Goal: Check status: Check status

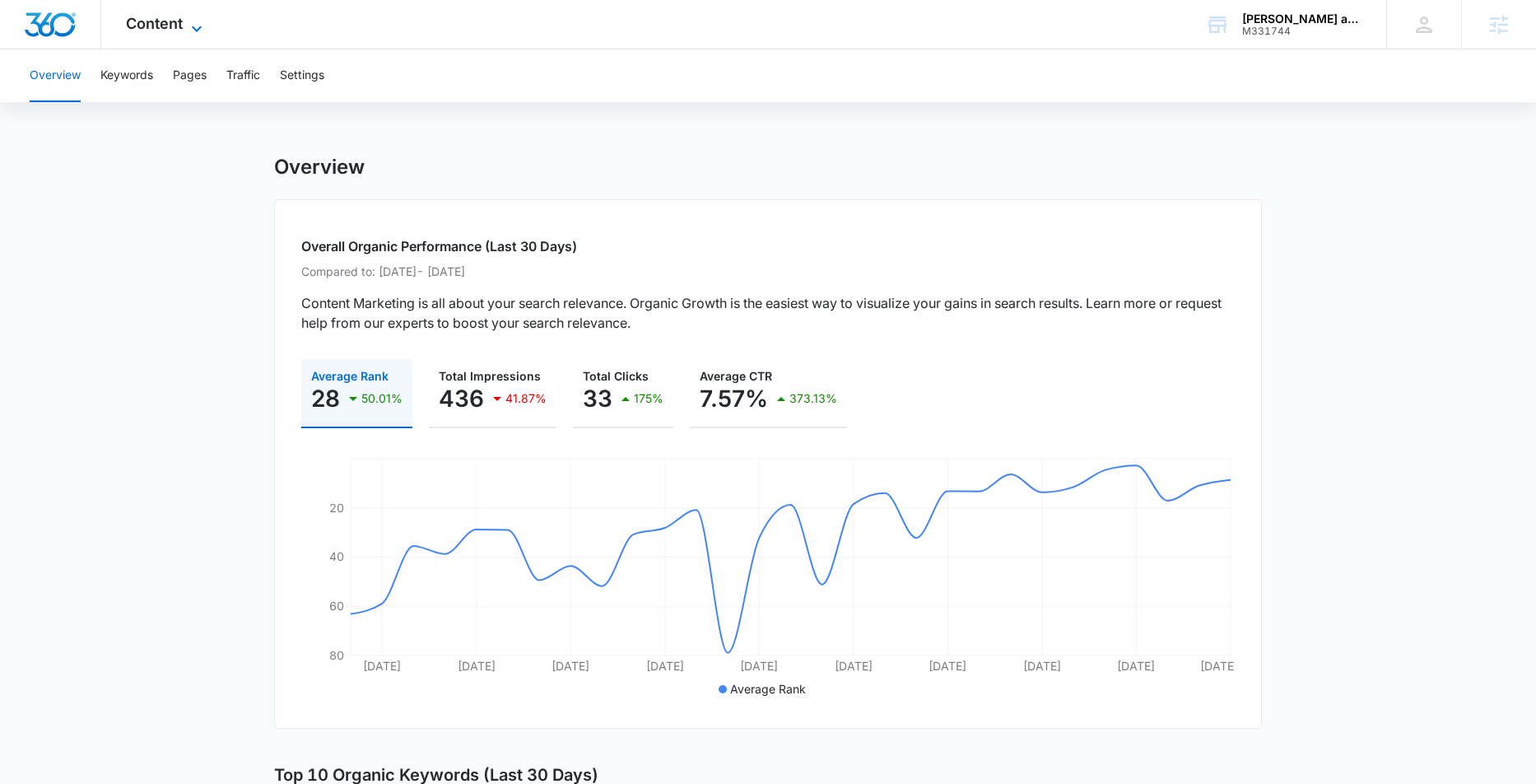
click at [190, 30] on icon at bounding box center [196, 29] width 20 height 20
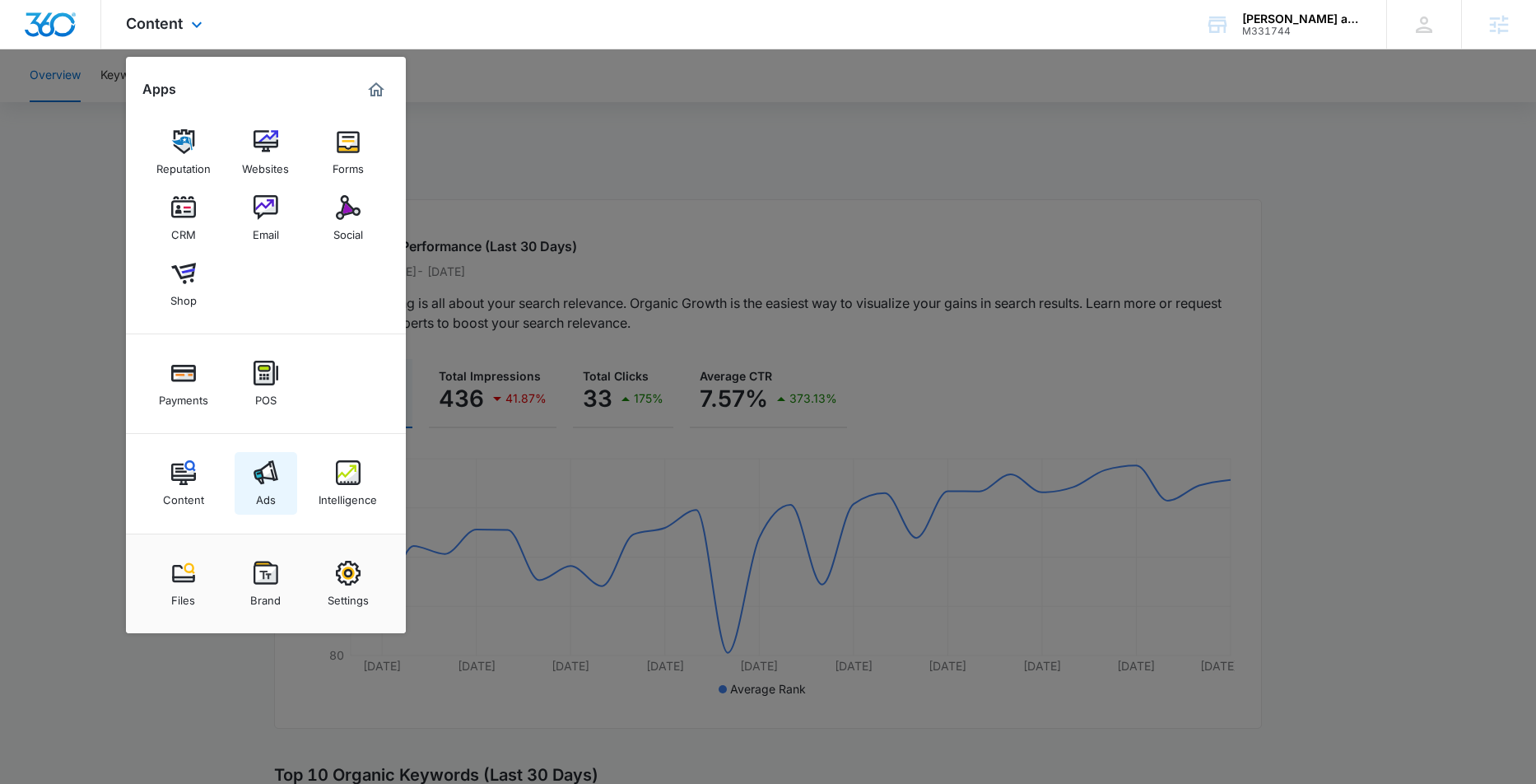
click at [280, 487] on link "Ads" at bounding box center [265, 483] width 62 height 62
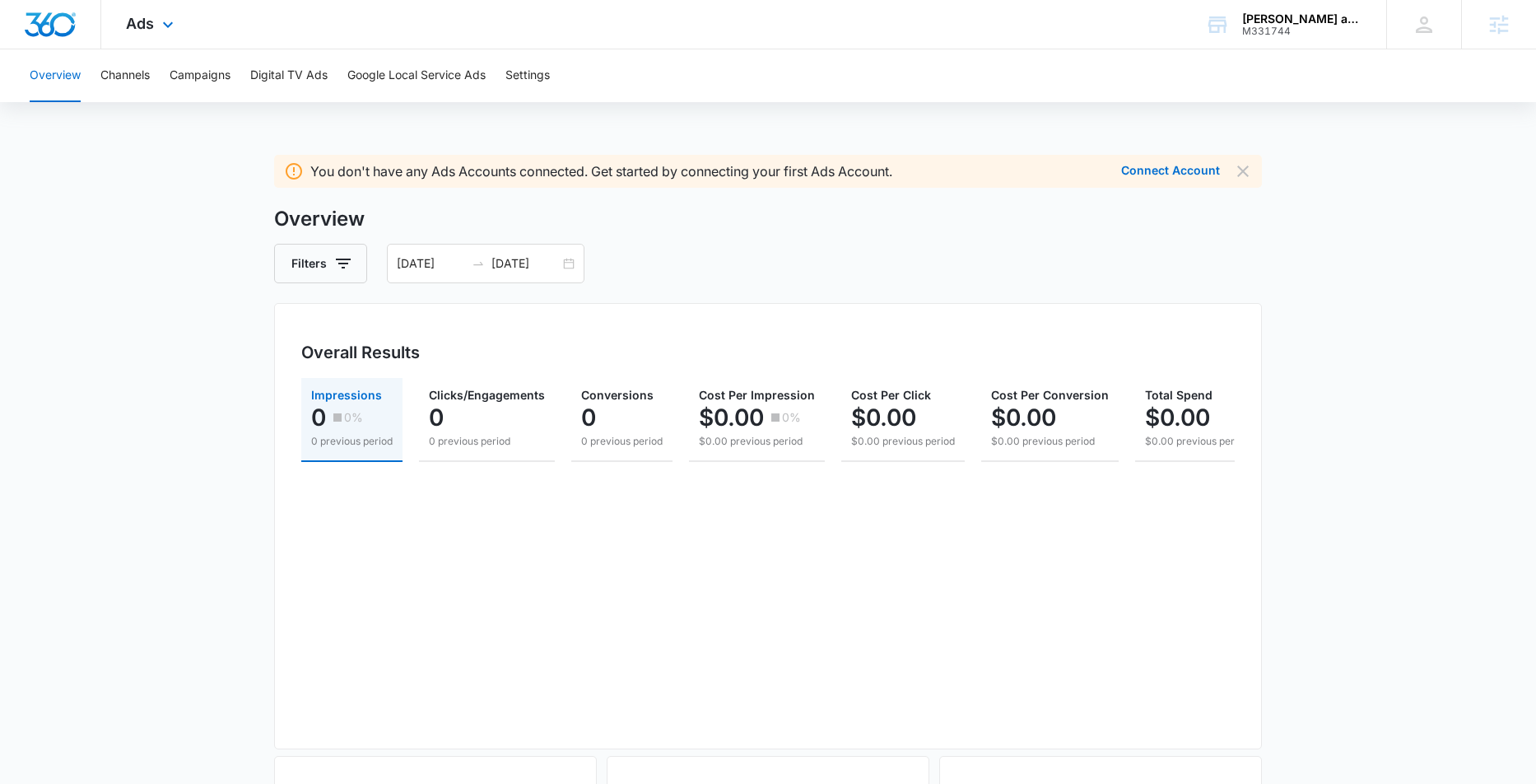
click at [155, 18] on div "Ads Apps Reputation Websites Forms CRM Email Social Shop Payments POS Content A…" at bounding box center [152, 24] width 102 height 48
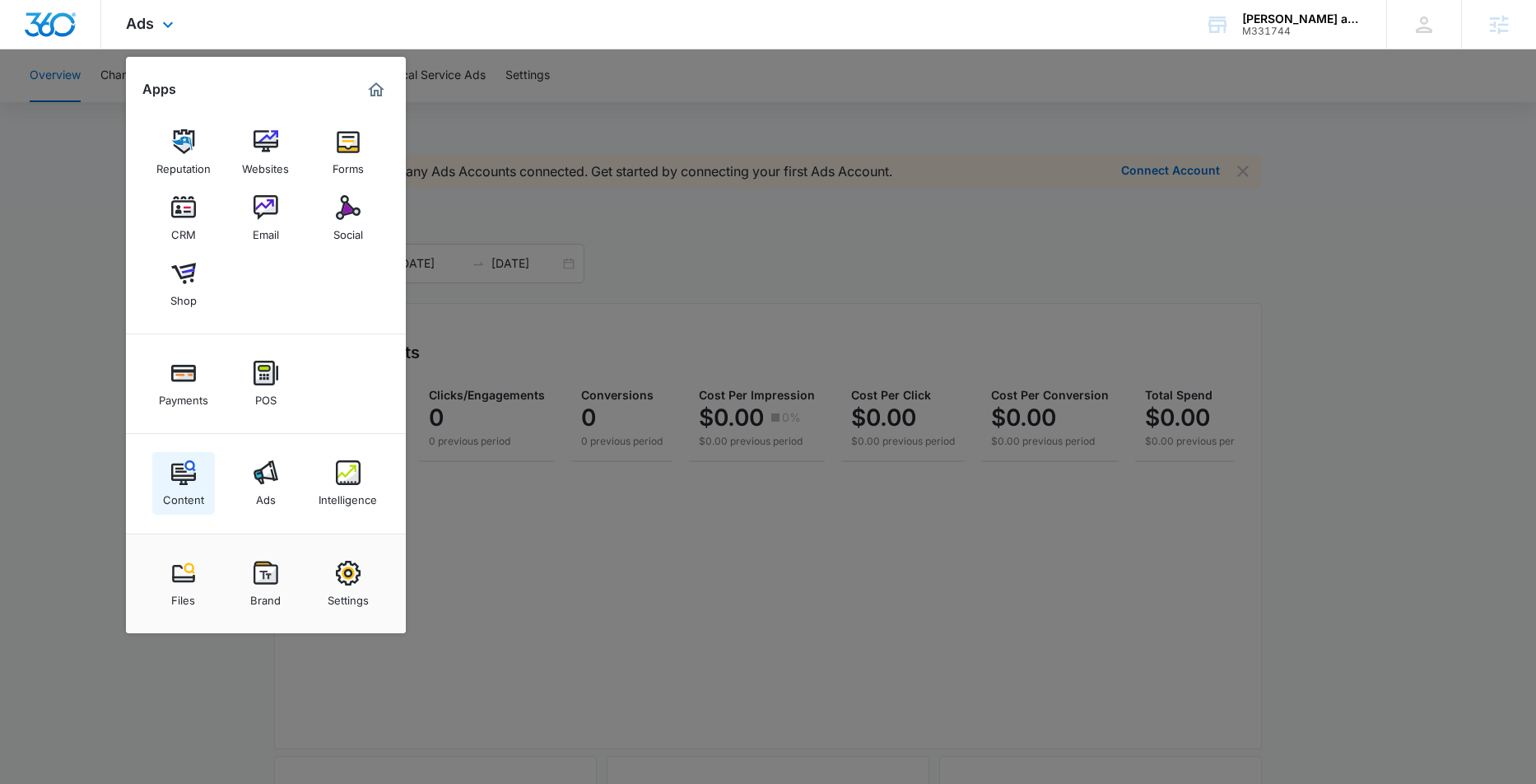
click at [212, 484] on link "Content" at bounding box center [183, 483] width 62 height 62
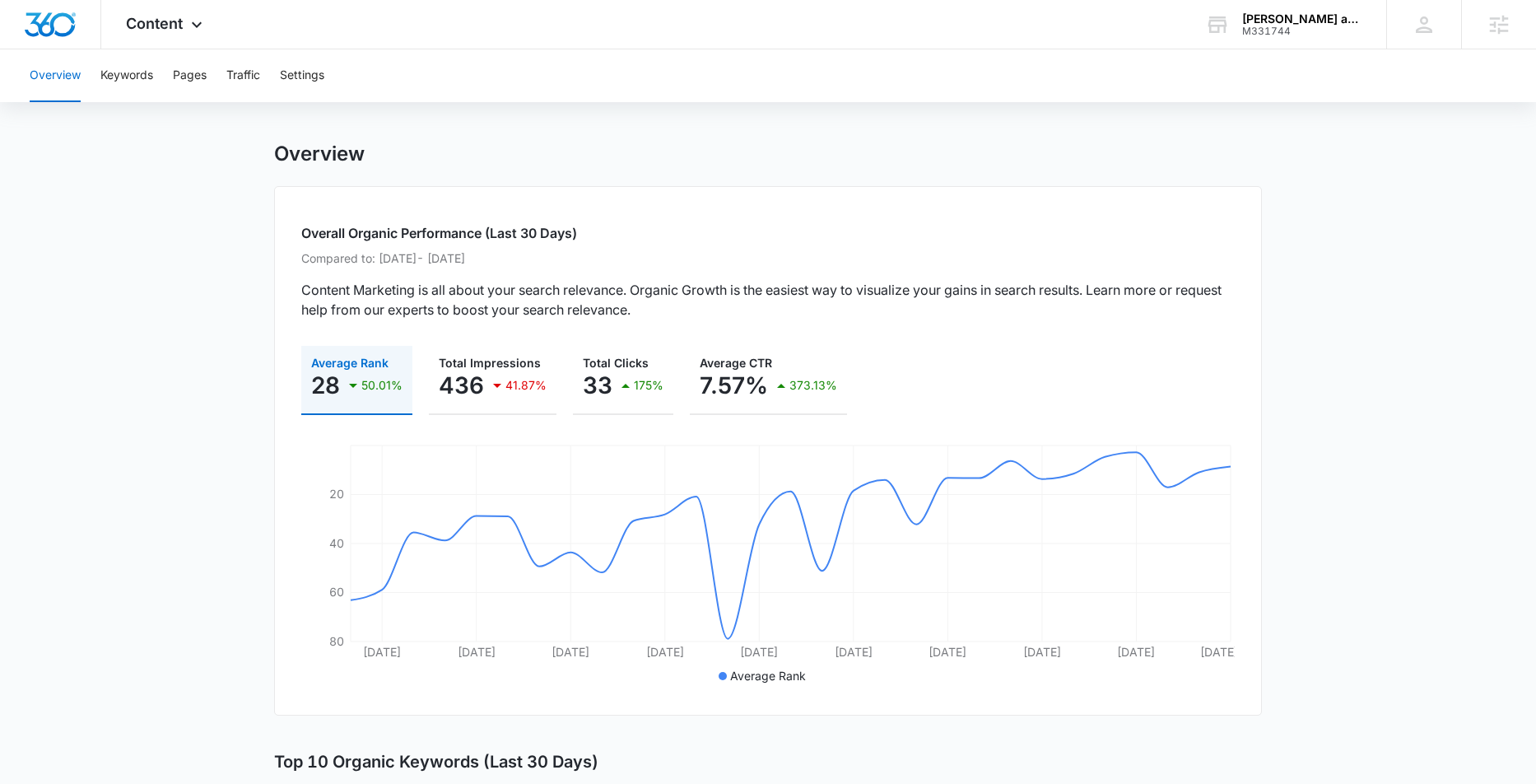
scroll to position [32, 0]
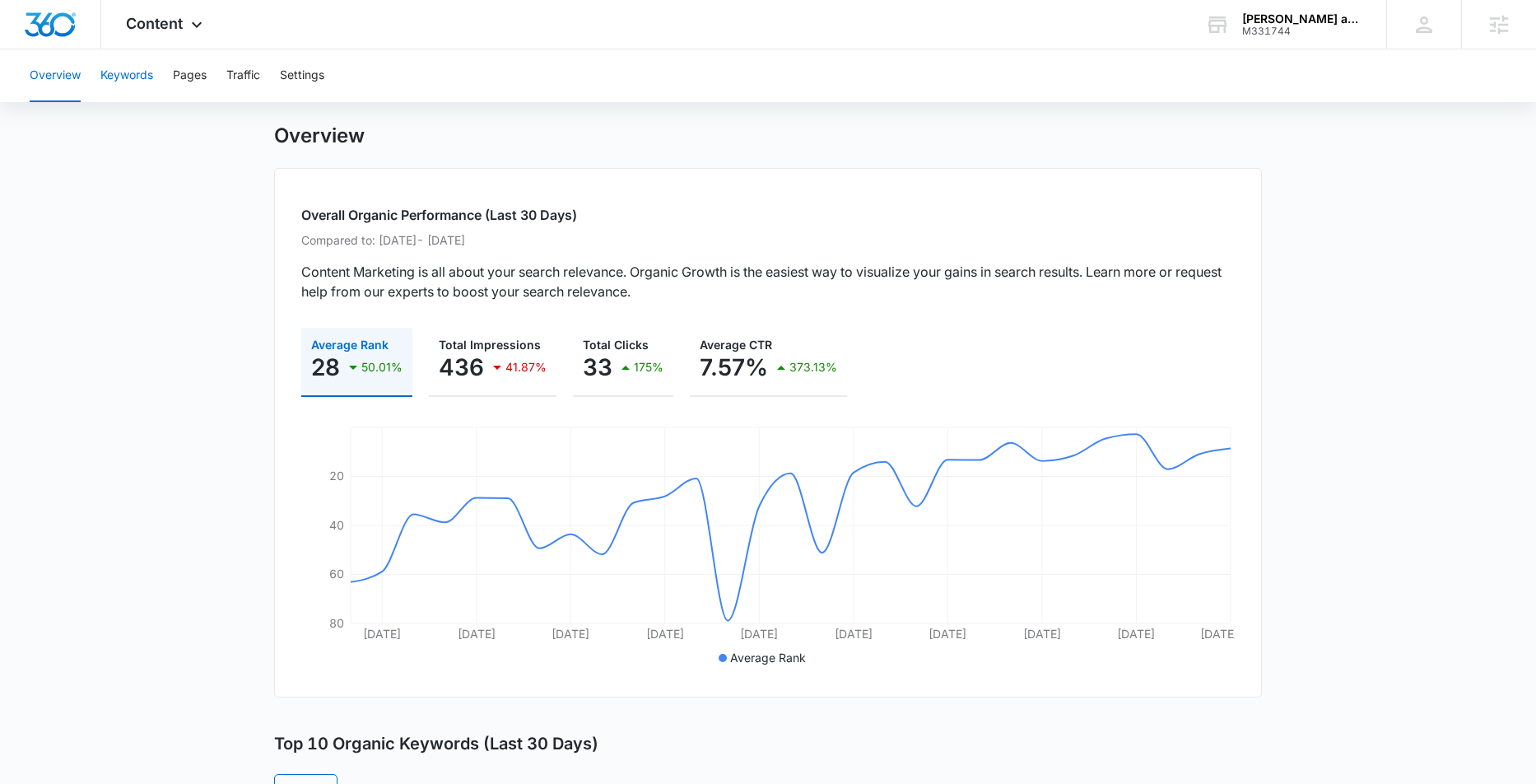
click at [121, 81] on button "Keywords" at bounding box center [127, 75] width 53 height 53
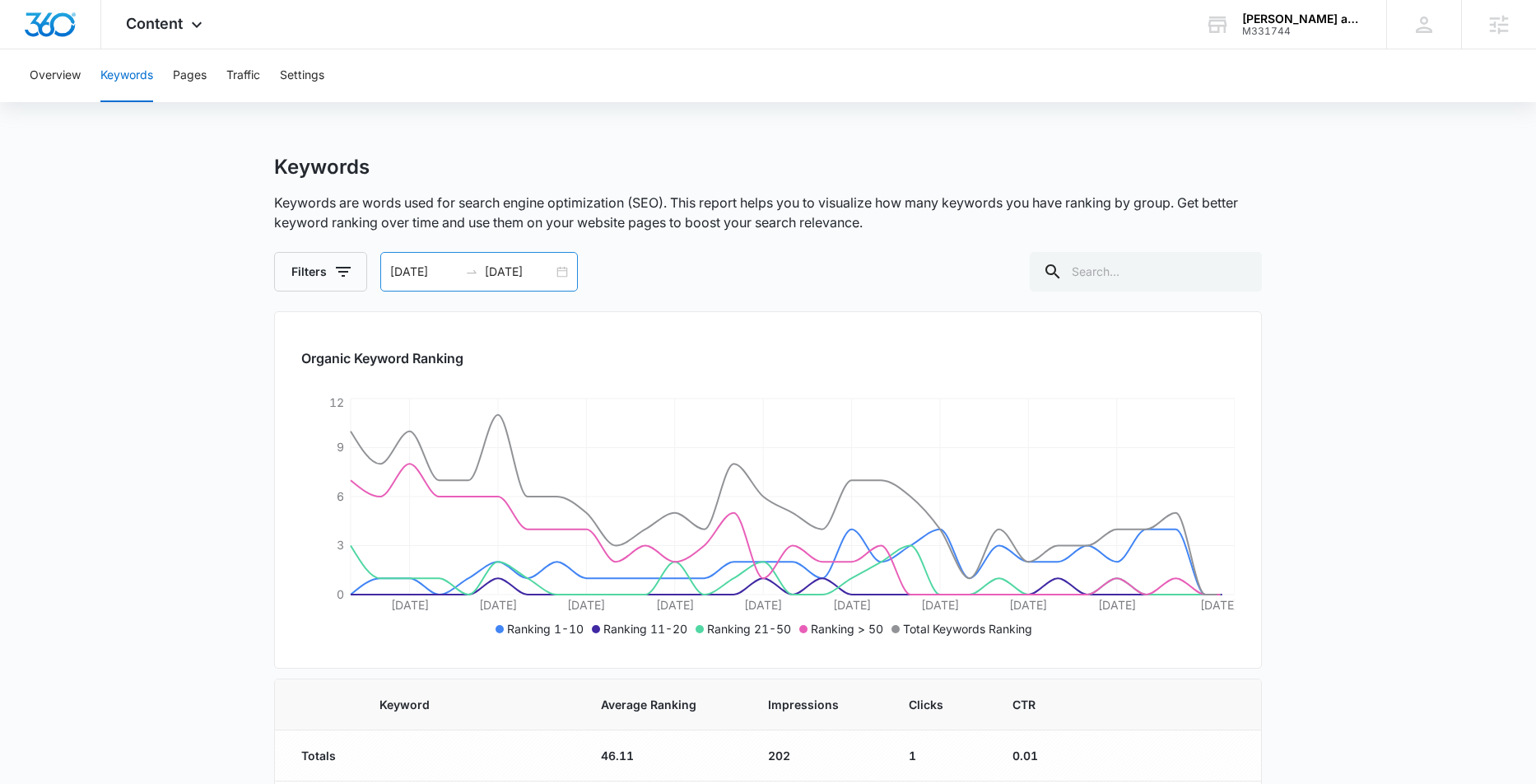
click at [561, 270] on div "[DATE] [DATE]" at bounding box center [479, 272] width 198 height 39
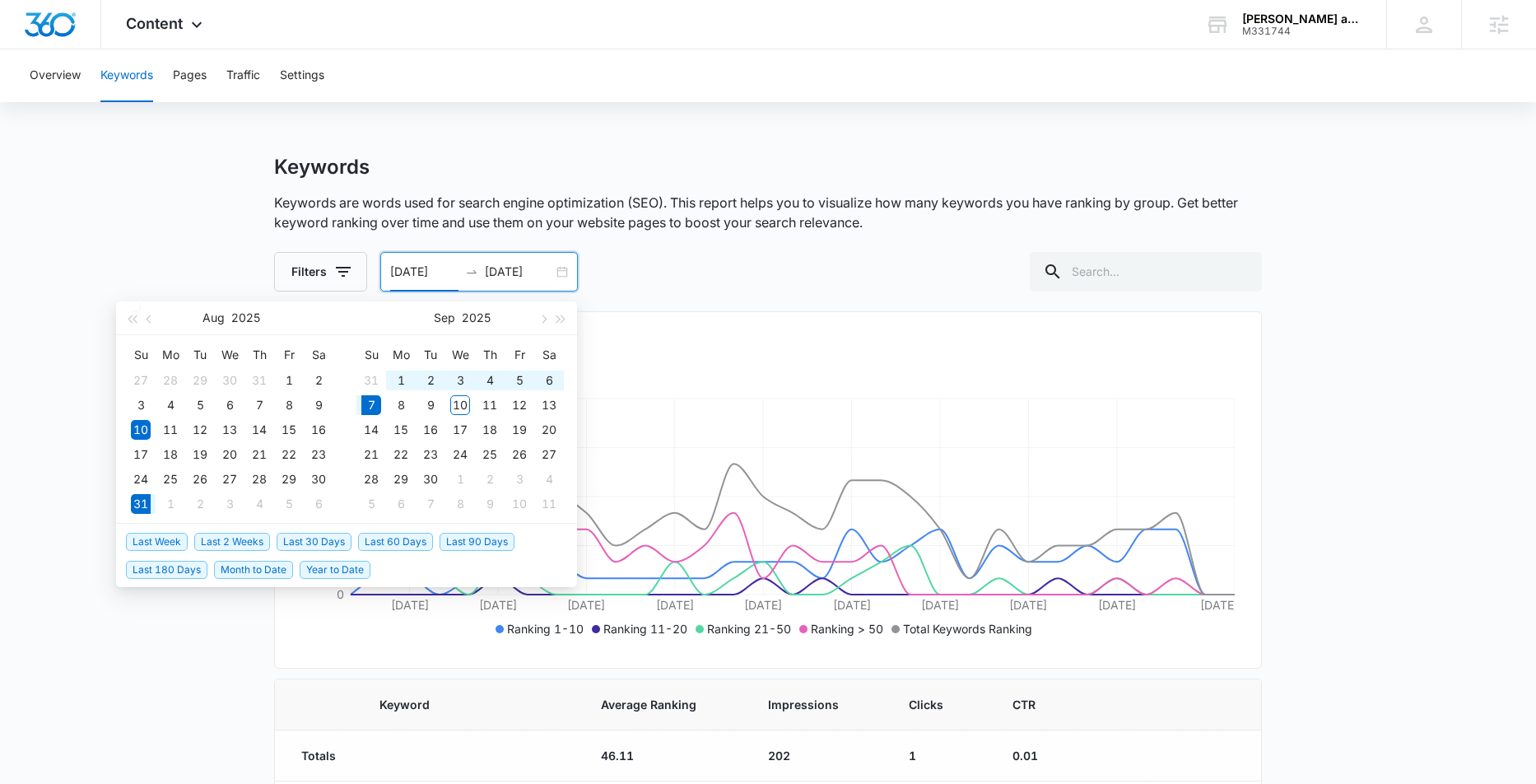
click at [171, 540] on span "Last Week" at bounding box center [157, 541] width 61 height 18
type input "[DATE]"
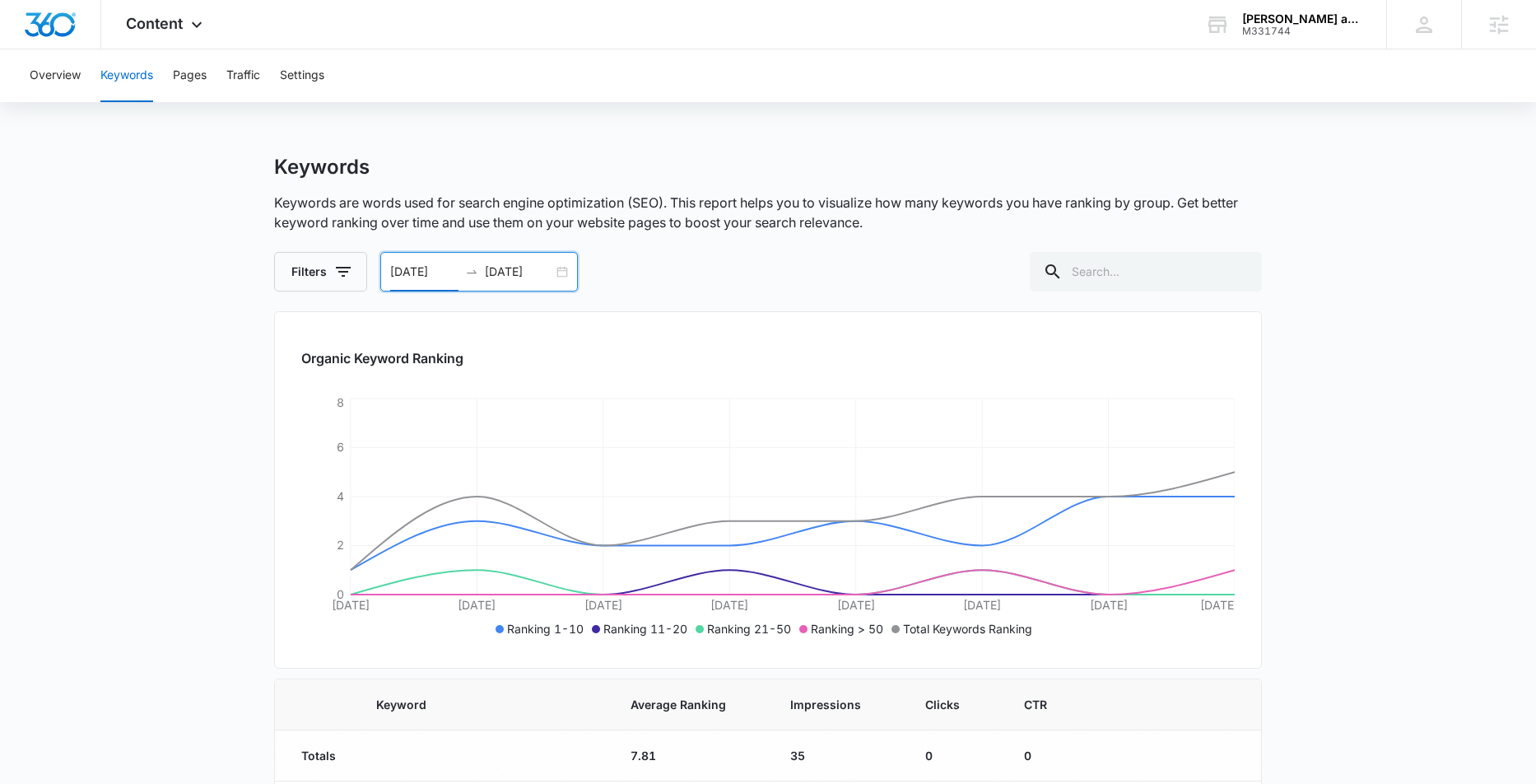
click at [561, 272] on div "[DATE] [DATE]" at bounding box center [479, 272] width 198 height 39
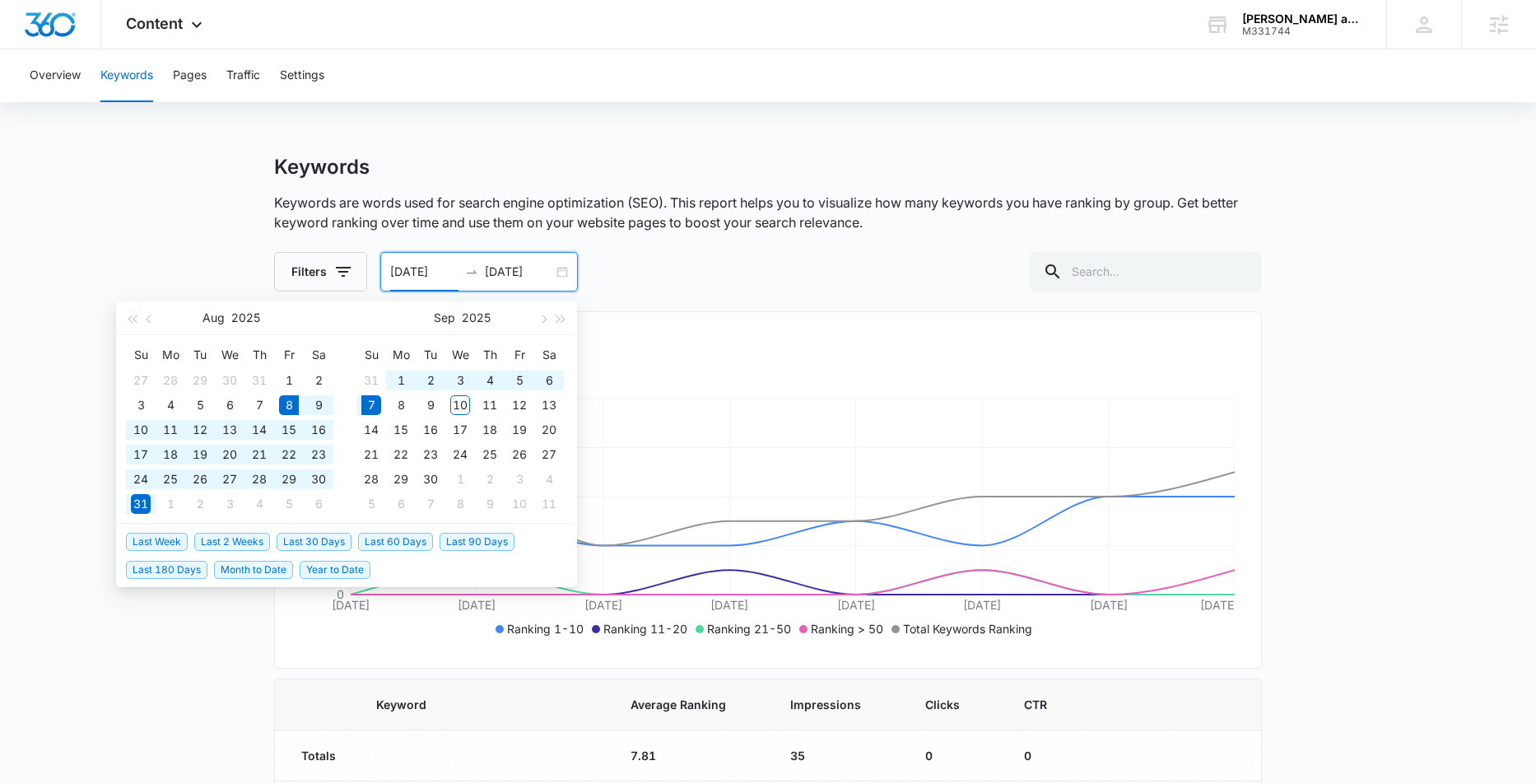
click at [326, 539] on span "Last 30 Days" at bounding box center [315, 541] width 75 height 18
type input "[DATE]"
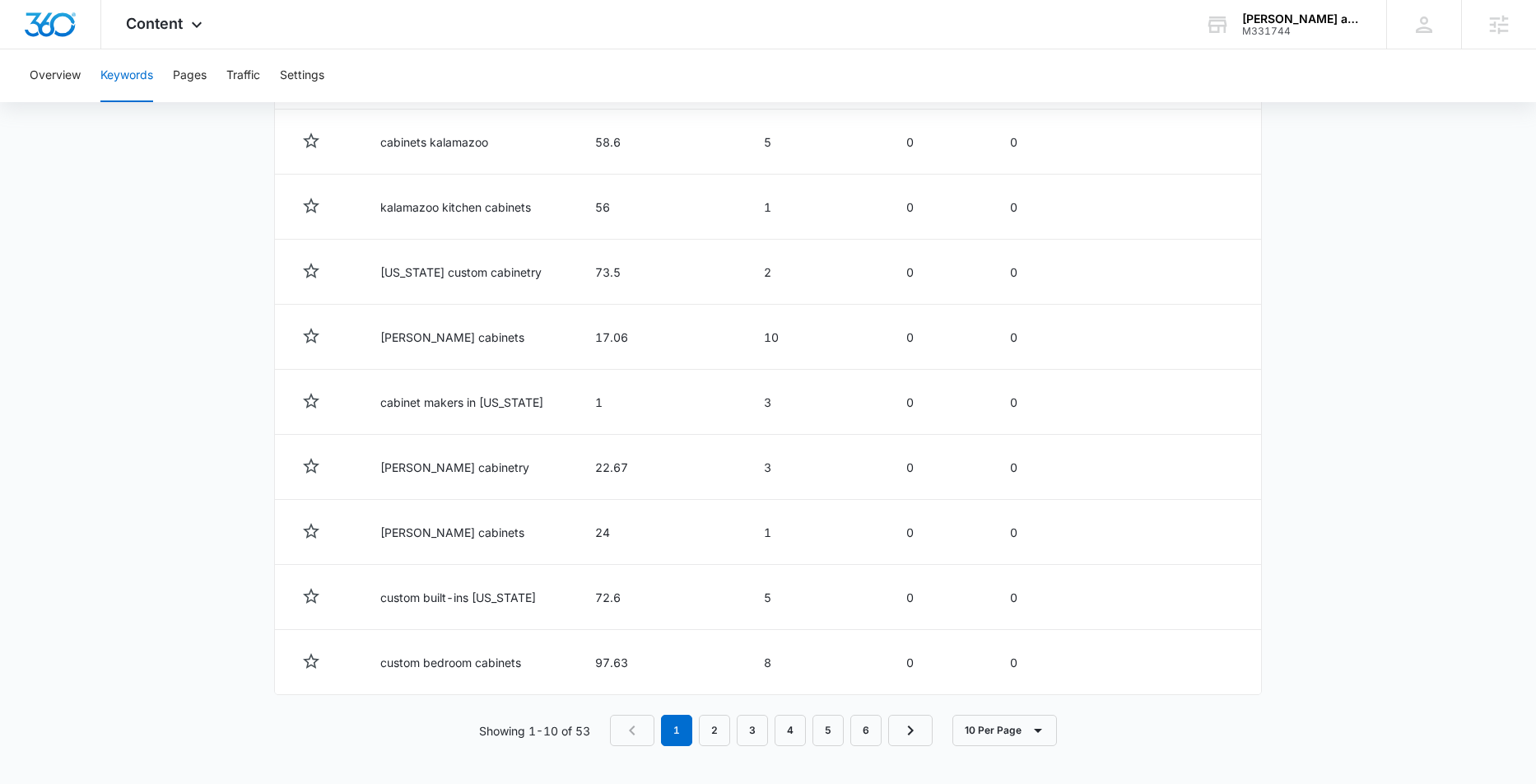
scroll to position [738, 0]
click at [707, 726] on link "2" at bounding box center [715, 729] width 32 height 32
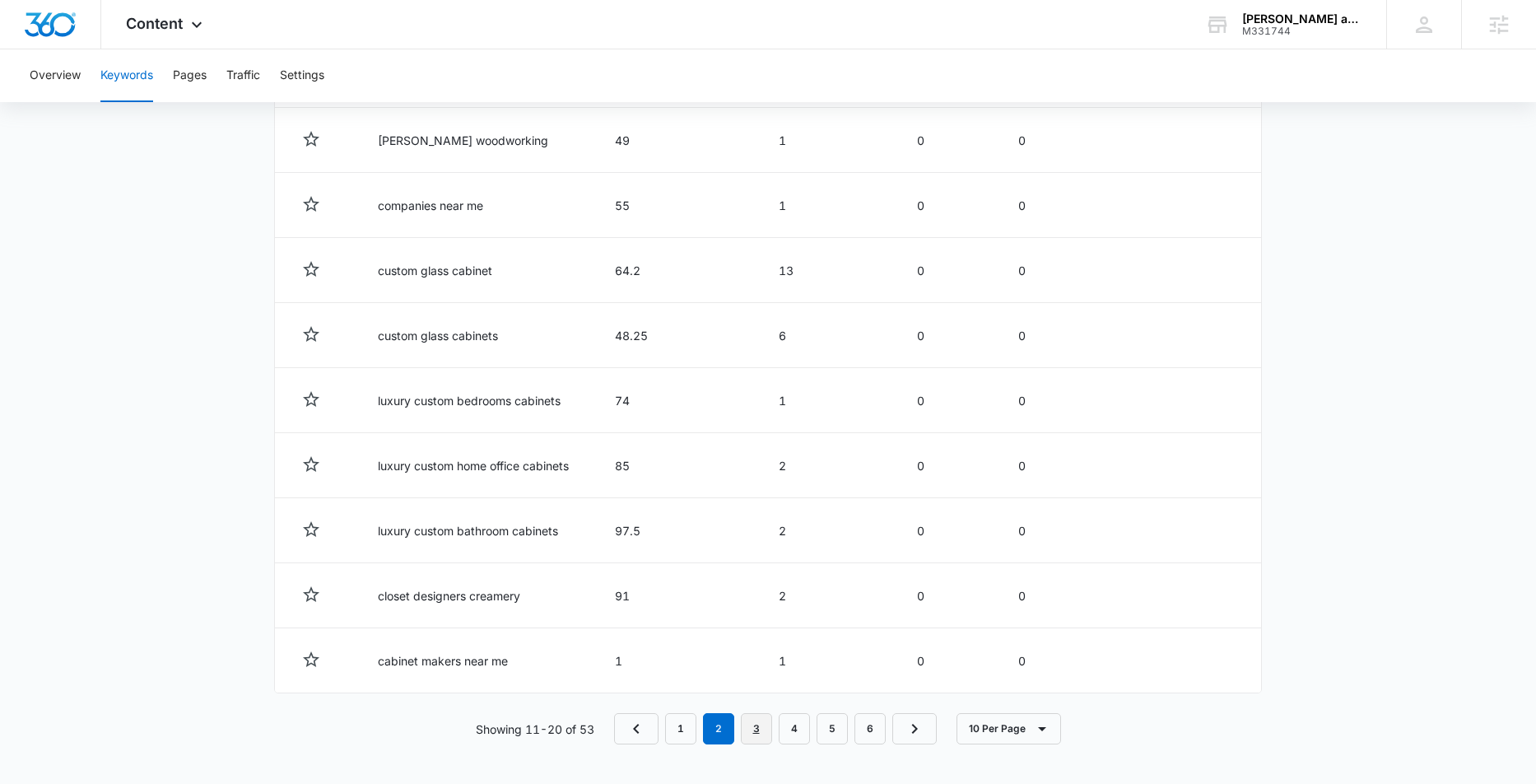
click at [760, 728] on link "3" at bounding box center [757, 729] width 32 height 32
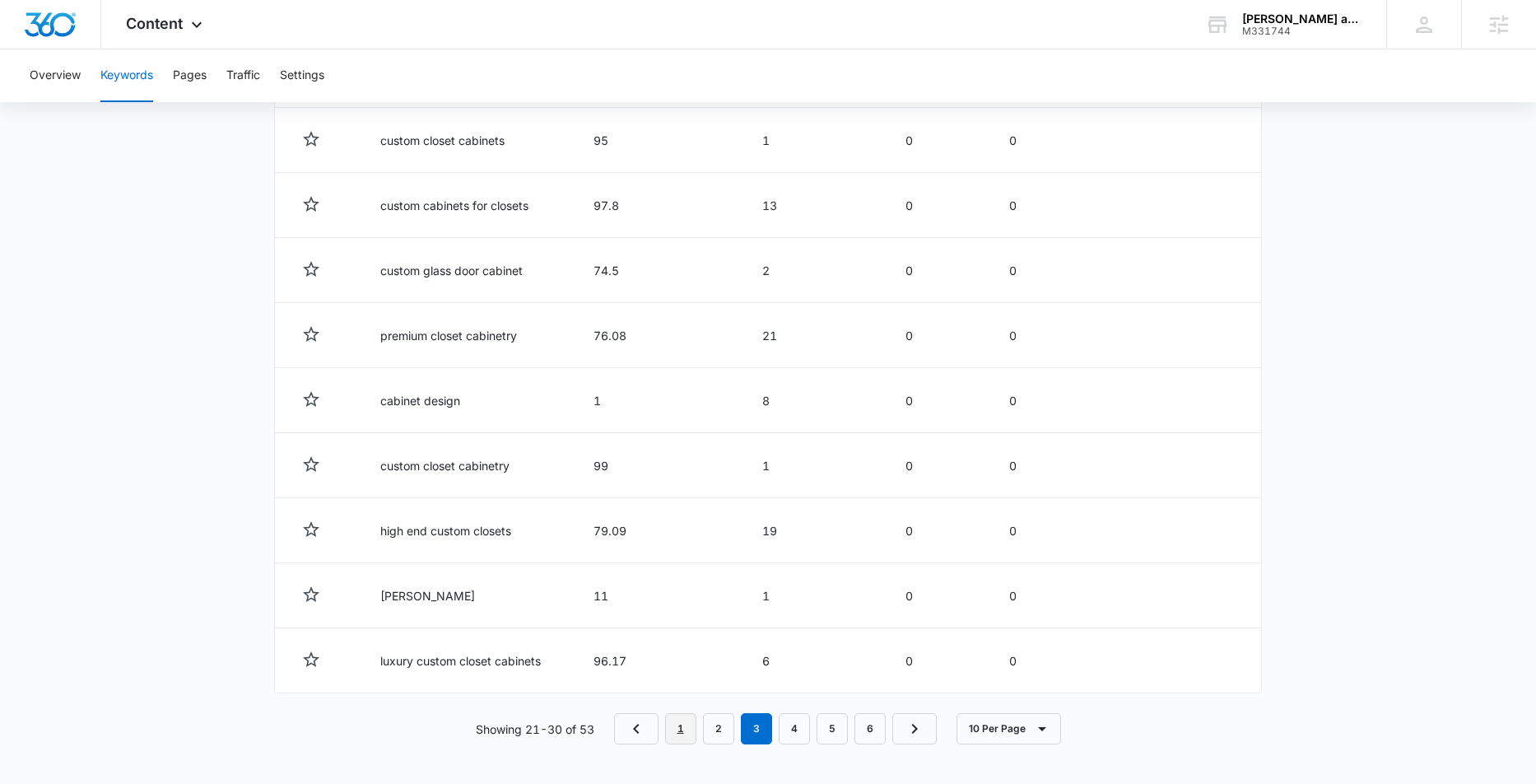
click at [687, 726] on link "1" at bounding box center [681, 729] width 32 height 32
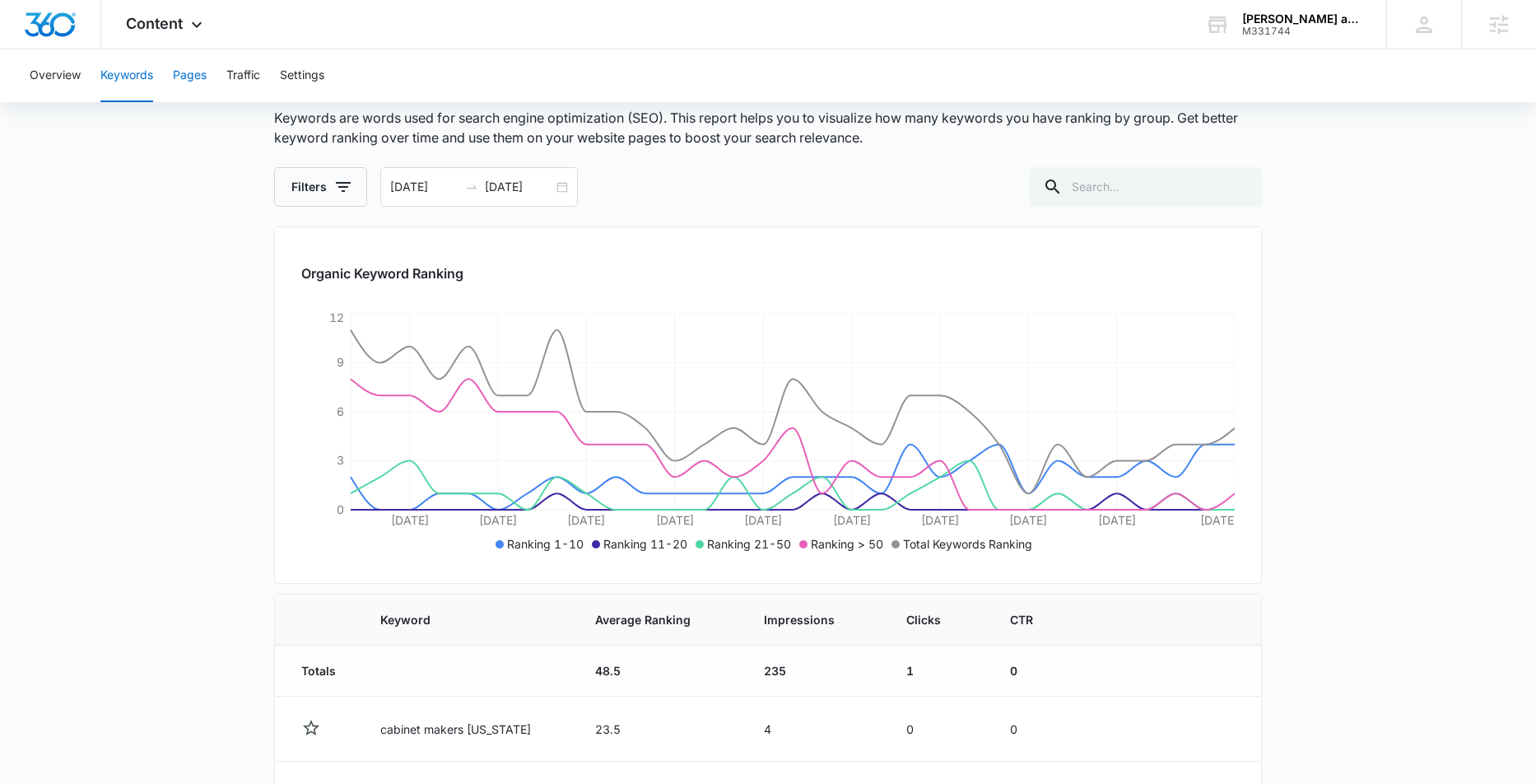
scroll to position [0, 0]
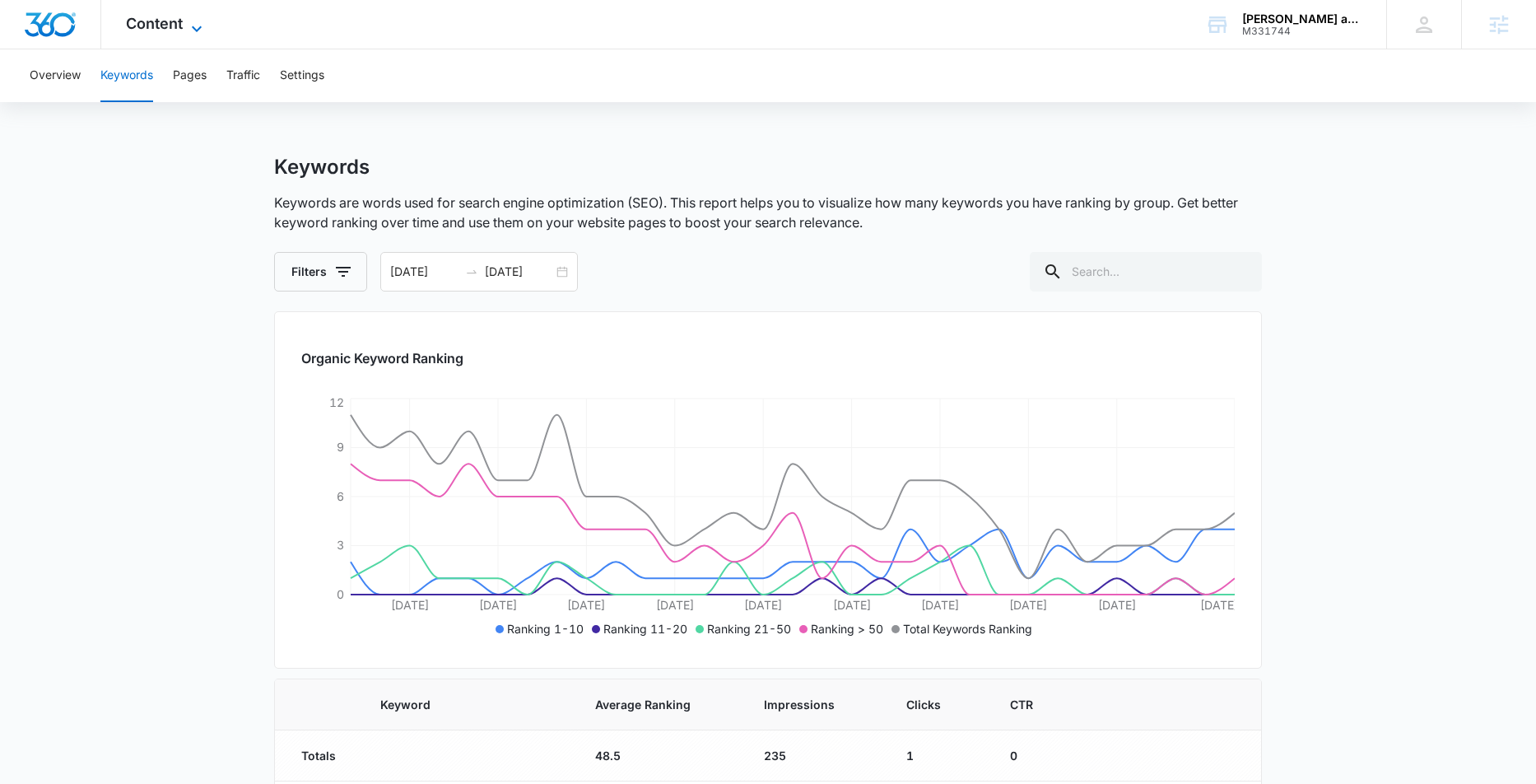
click at [181, 22] on span "Content" at bounding box center [154, 24] width 57 height 18
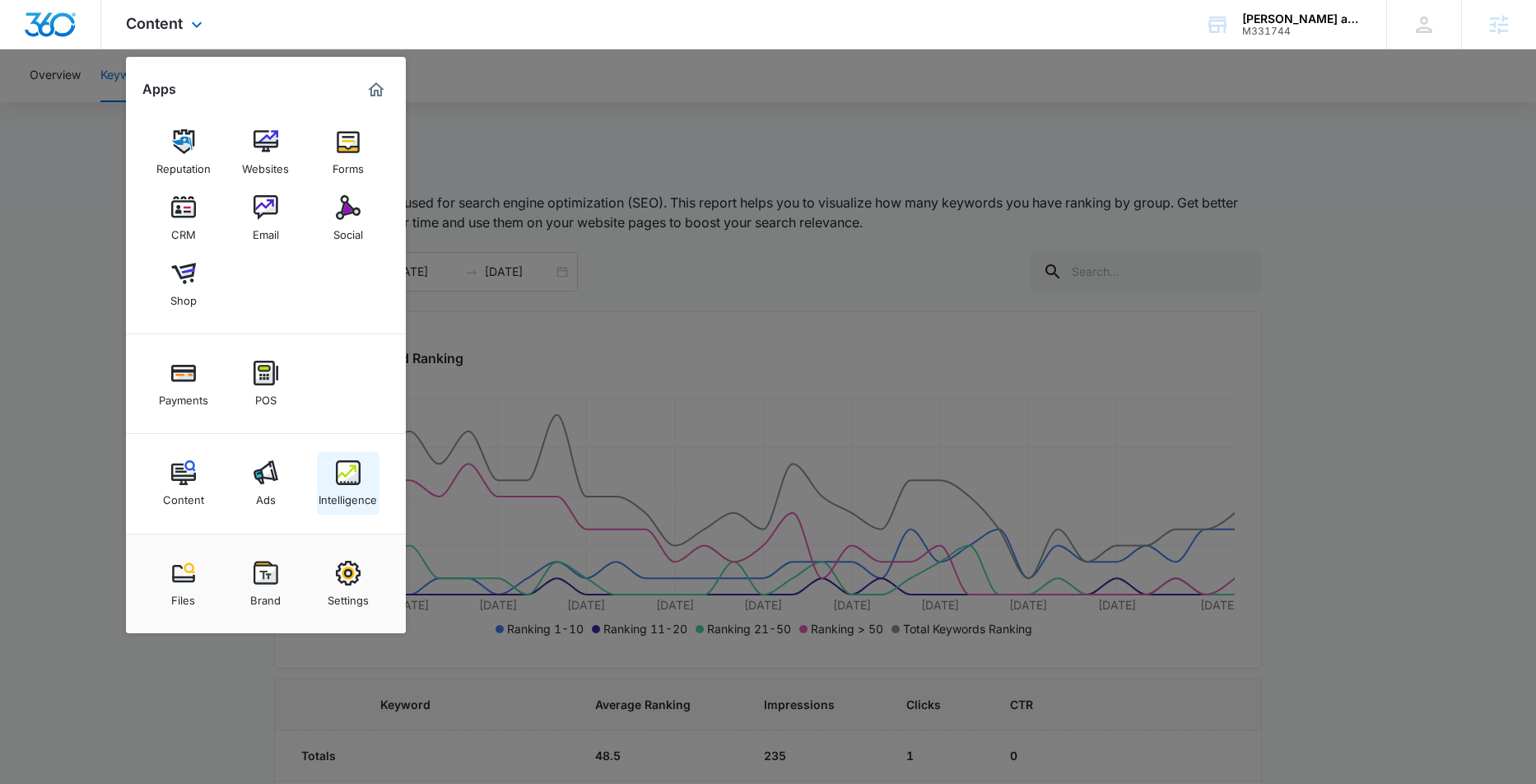
click at [344, 478] on img at bounding box center [348, 472] width 25 height 25
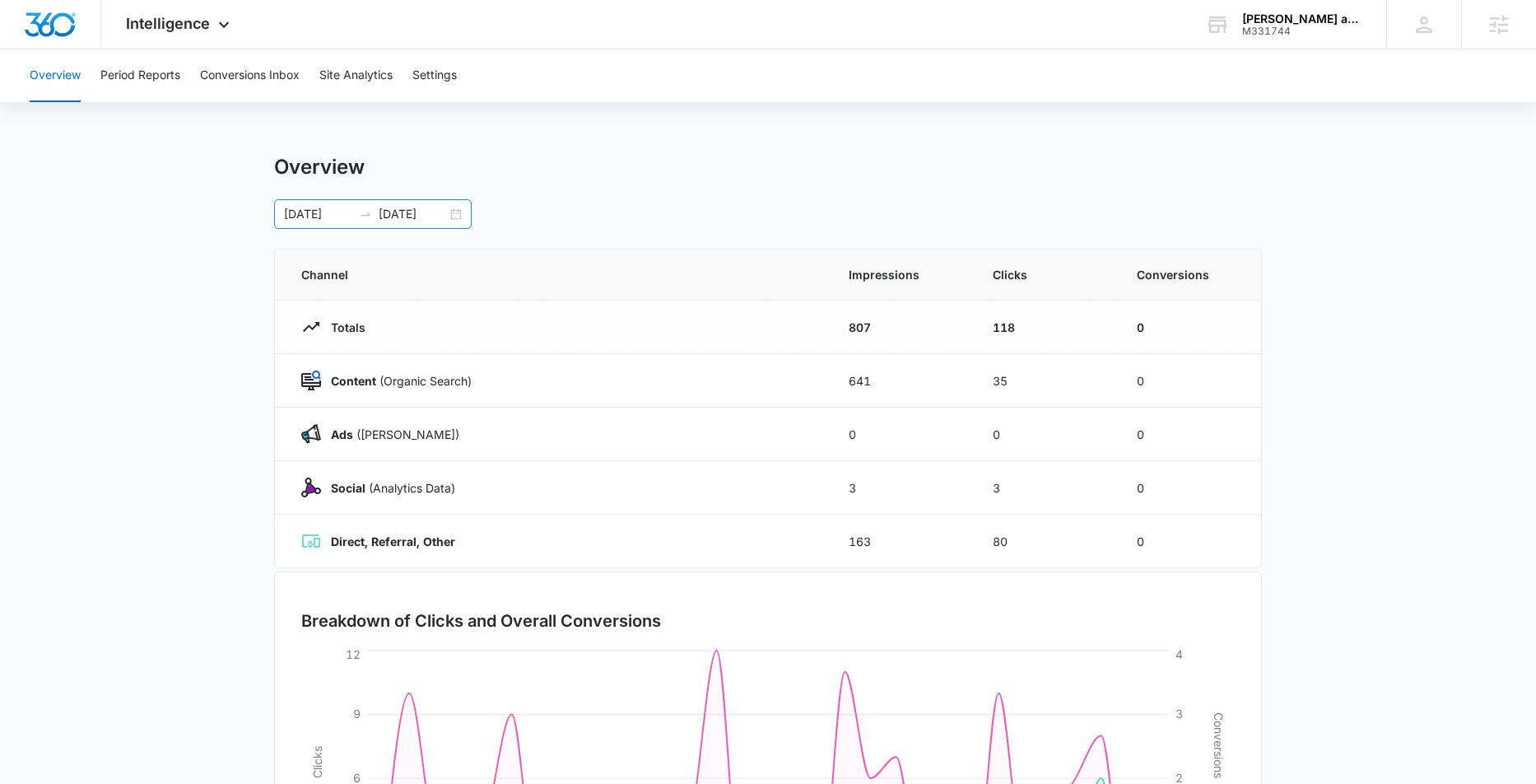
click at [458, 215] on div "[DATE] [DATE]" at bounding box center [373, 214] width 198 height 30
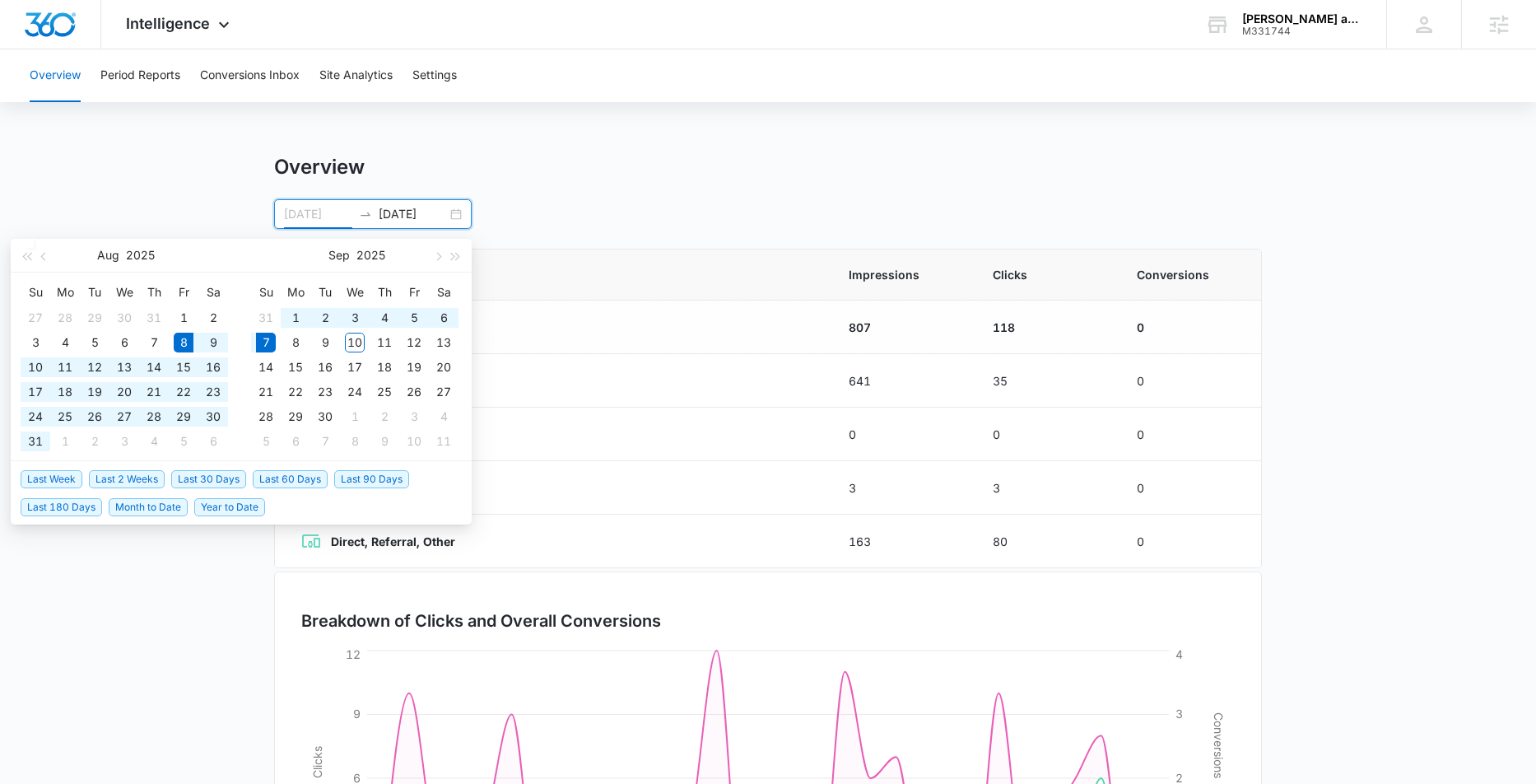
type input "[DATE]"
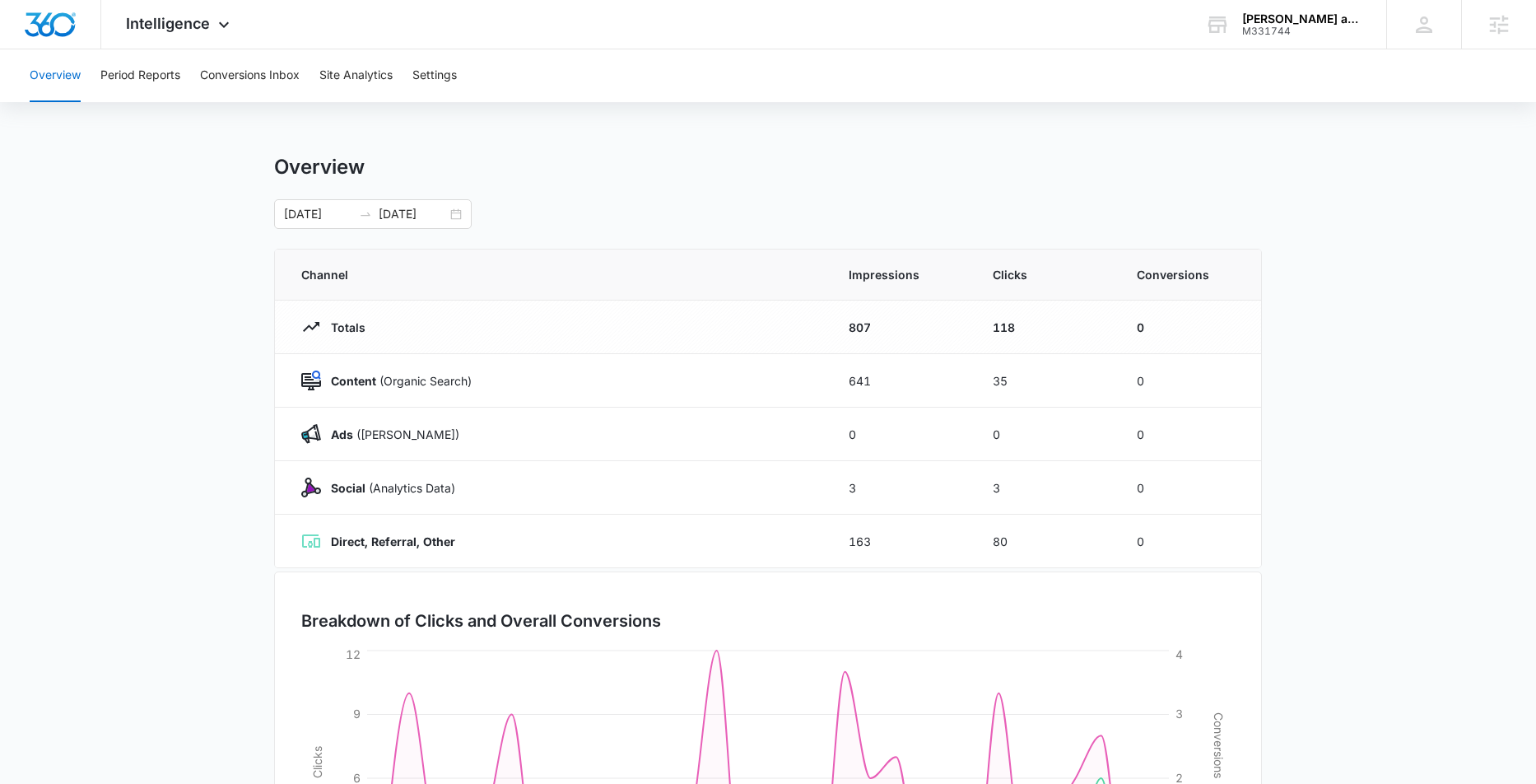
click at [205, 216] on main "Overview [DATE] [DATE] [DATE] Su Mo Tu We Th Fr Sa 27 28 29 30 31 1 2 3 4 5 6 7…" at bounding box center [768, 587] width 1536 height 865
click at [154, 68] on button "Period Reports" at bounding box center [140, 75] width 80 height 53
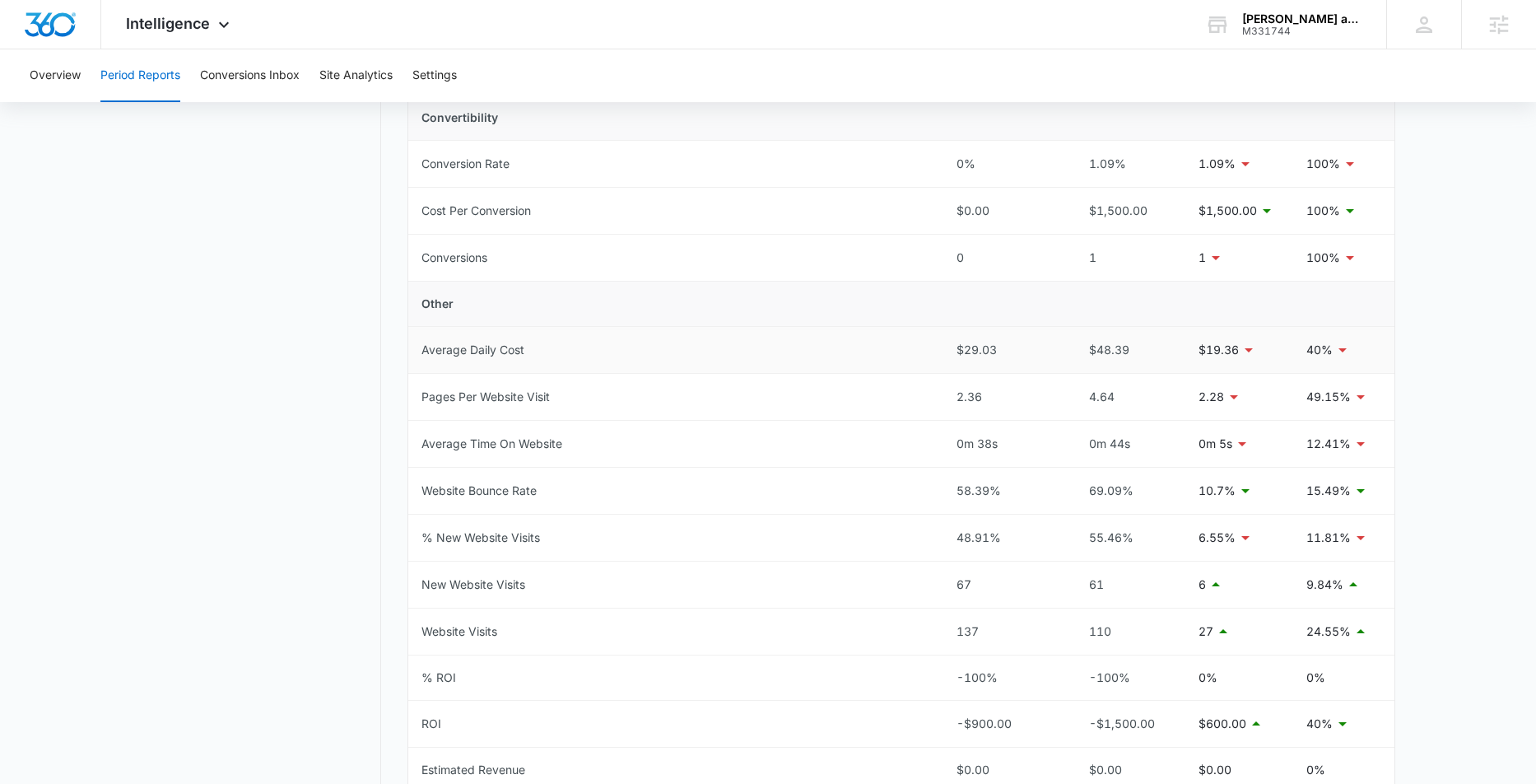
scroll to position [597, 0]
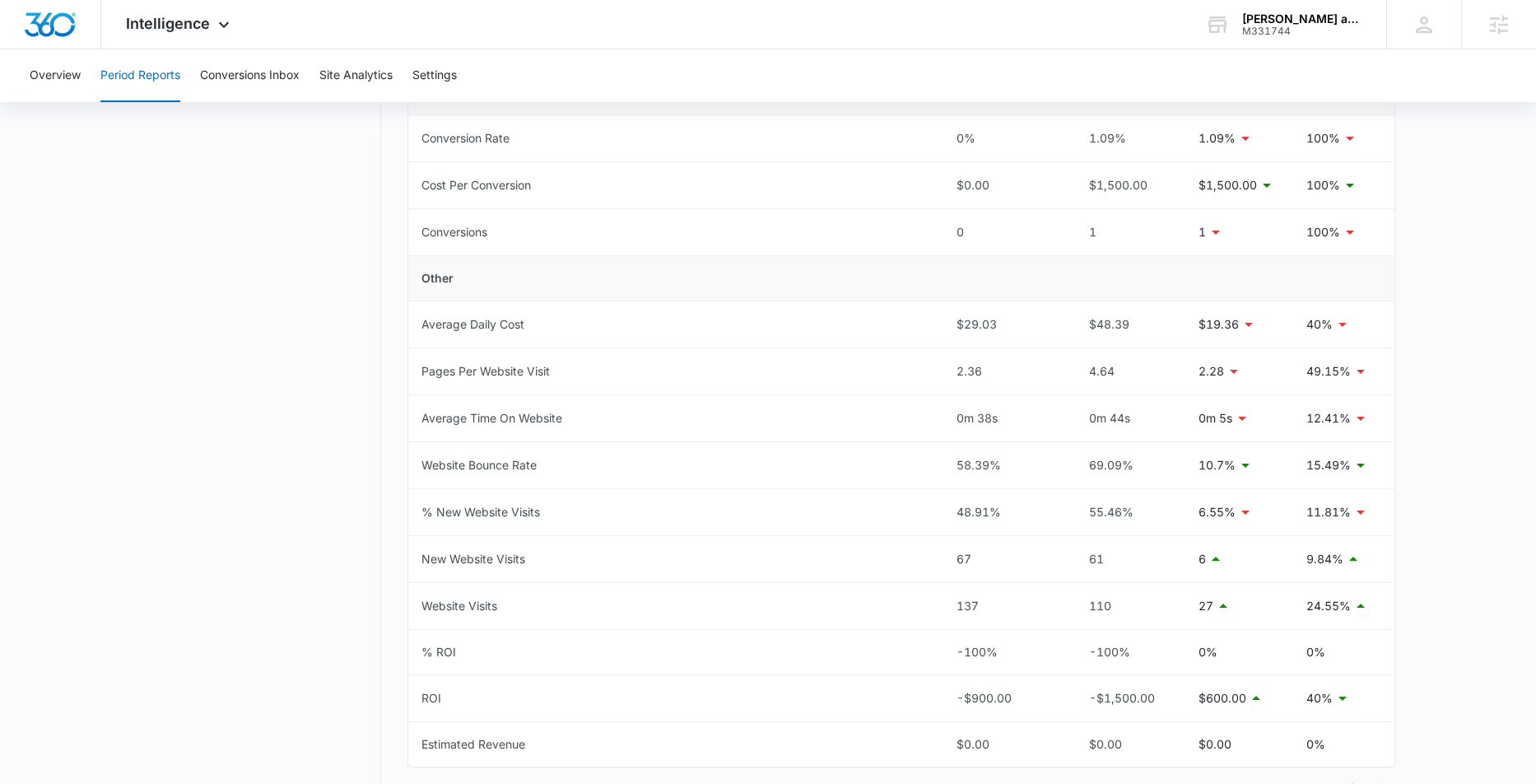
click at [294, 201] on nav "Period Reports Overall Organic & Content Marketing Ads Social Direct & Other Ch…" at bounding box center [261, 192] width 239 height 1268
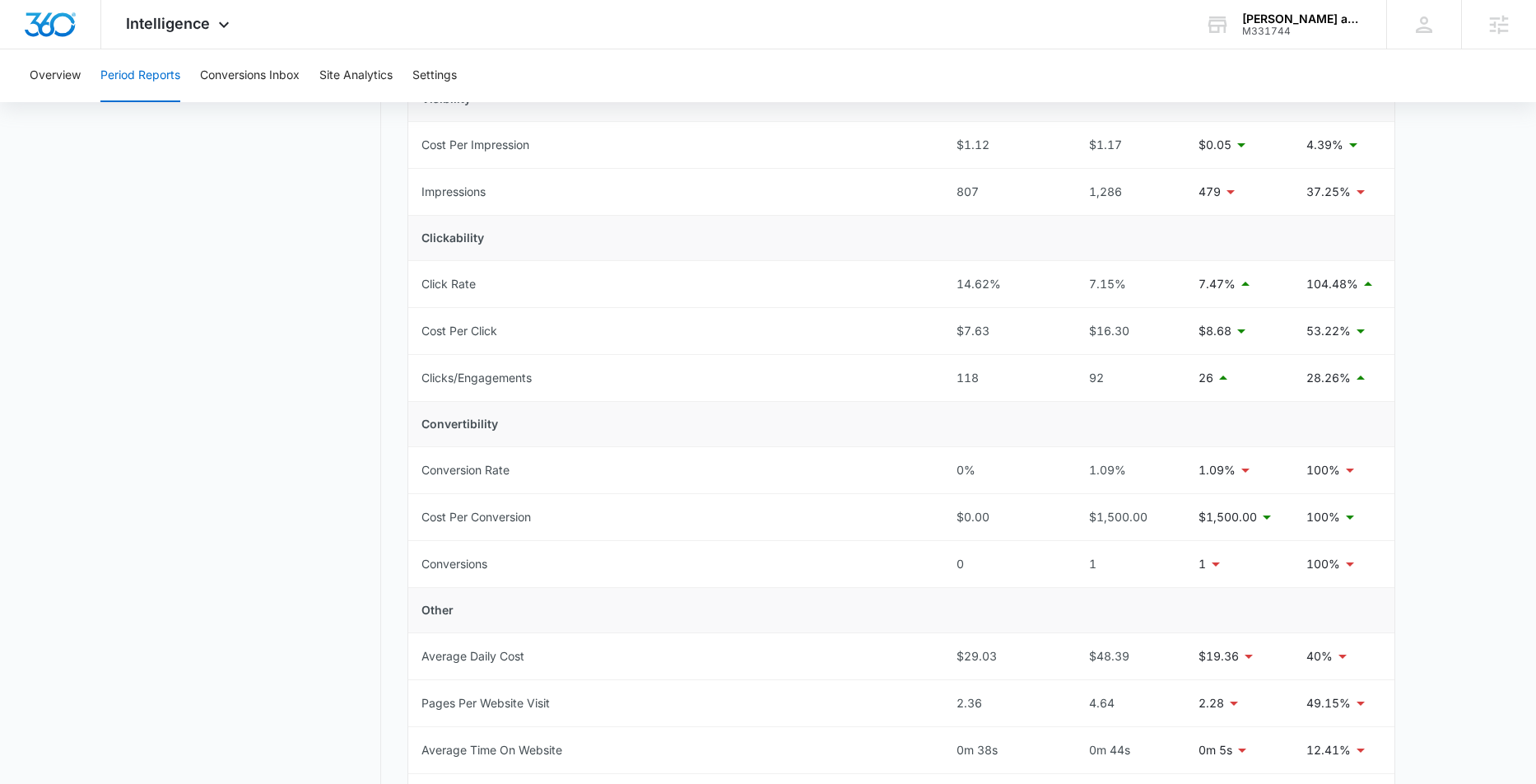
scroll to position [0, 0]
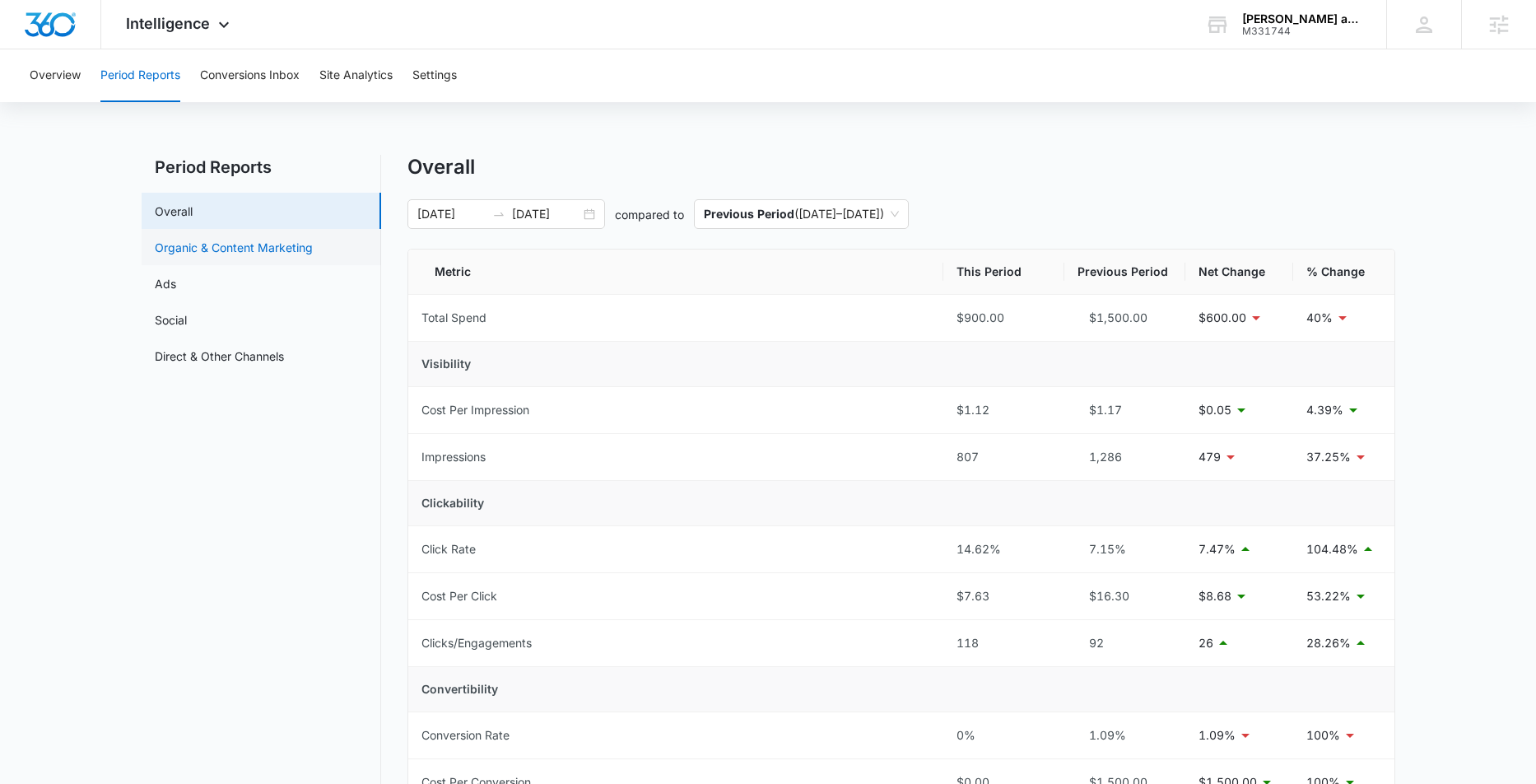
click at [265, 248] on link "Organic & Content Marketing" at bounding box center [234, 248] width 158 height 18
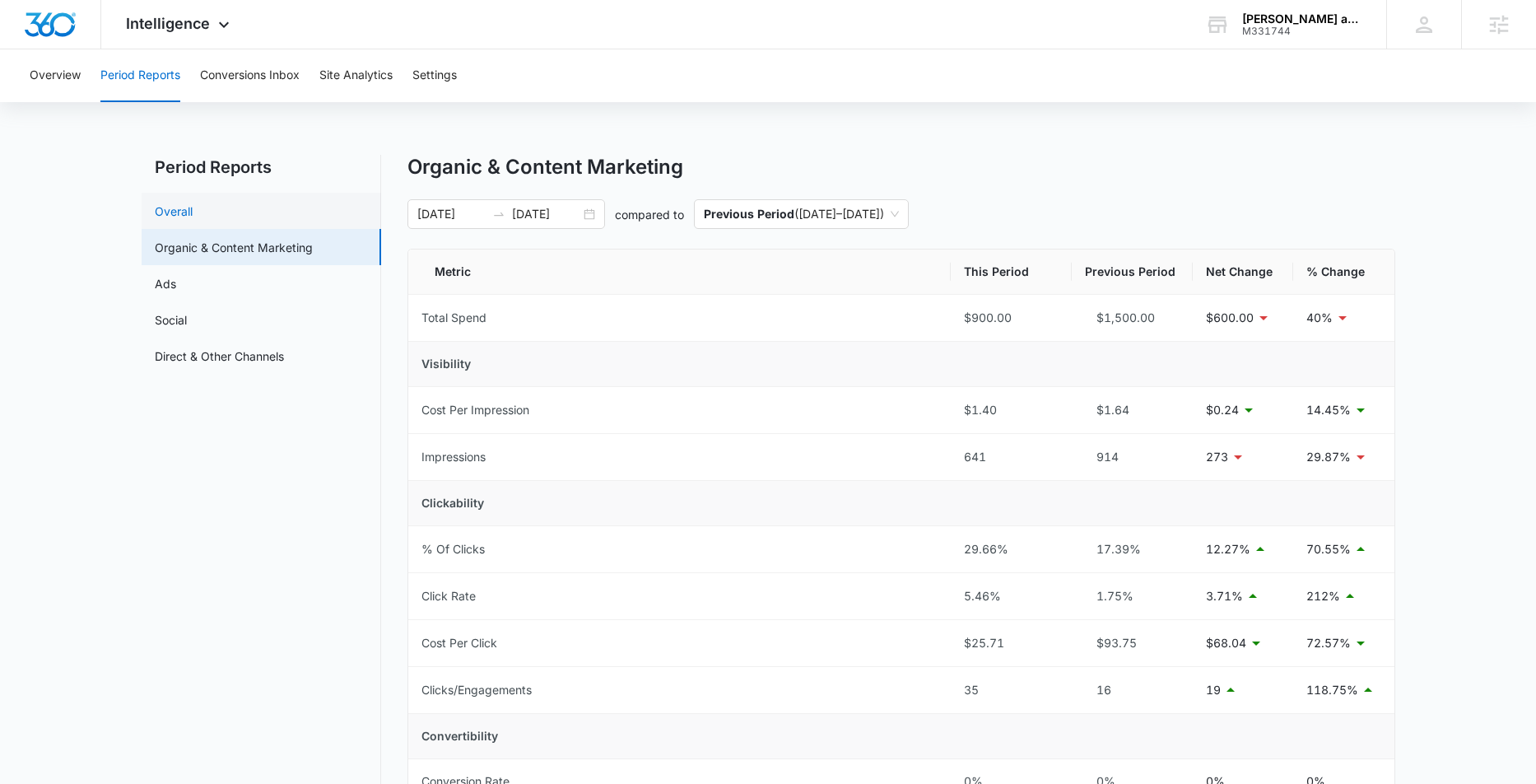
click at [193, 202] on link "Overall" at bounding box center [173, 211] width 38 height 18
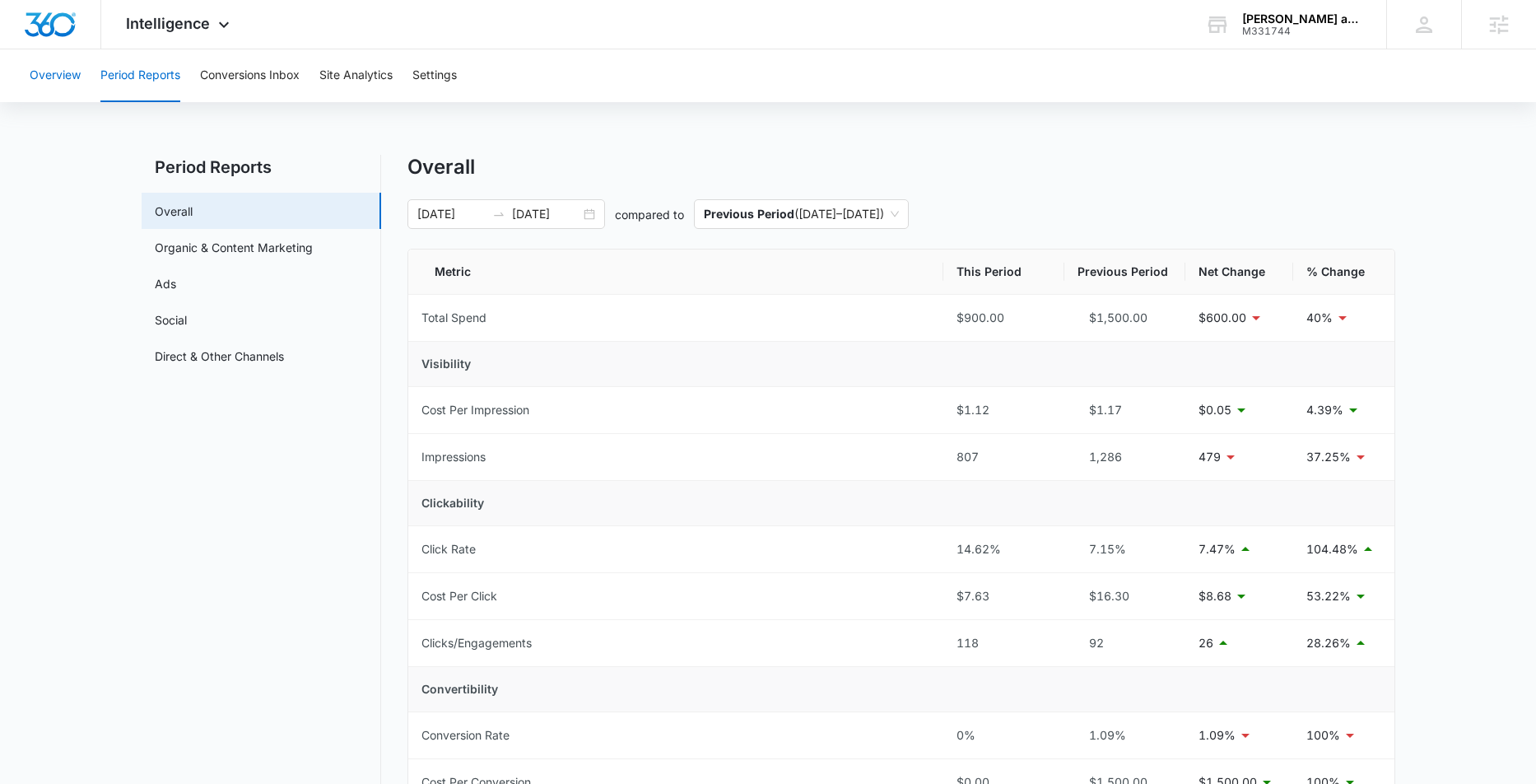
click at [53, 82] on button "Overview" at bounding box center [55, 75] width 51 height 53
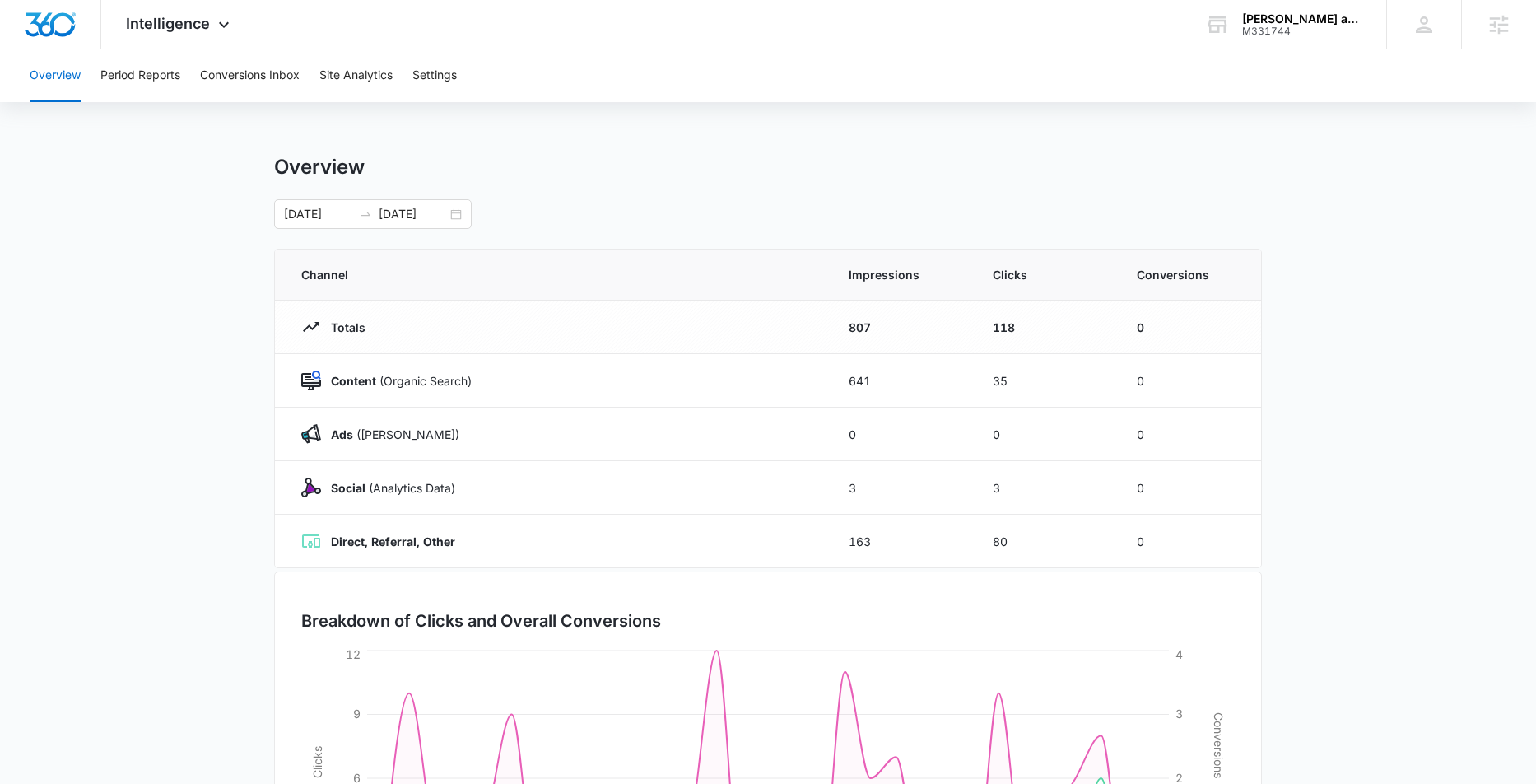
click at [228, 177] on main "Overview [DATE] [DATE] Channel Impressions Clicks Conversions Totals 807 118 0 …" at bounding box center [768, 587] width 1536 height 865
click at [612, 143] on div "Overview Period Reports Conversions Inbox Site Analytics Settings Overview [DAT…" at bounding box center [768, 533] width 1536 height 970
